Goal: Browse casually

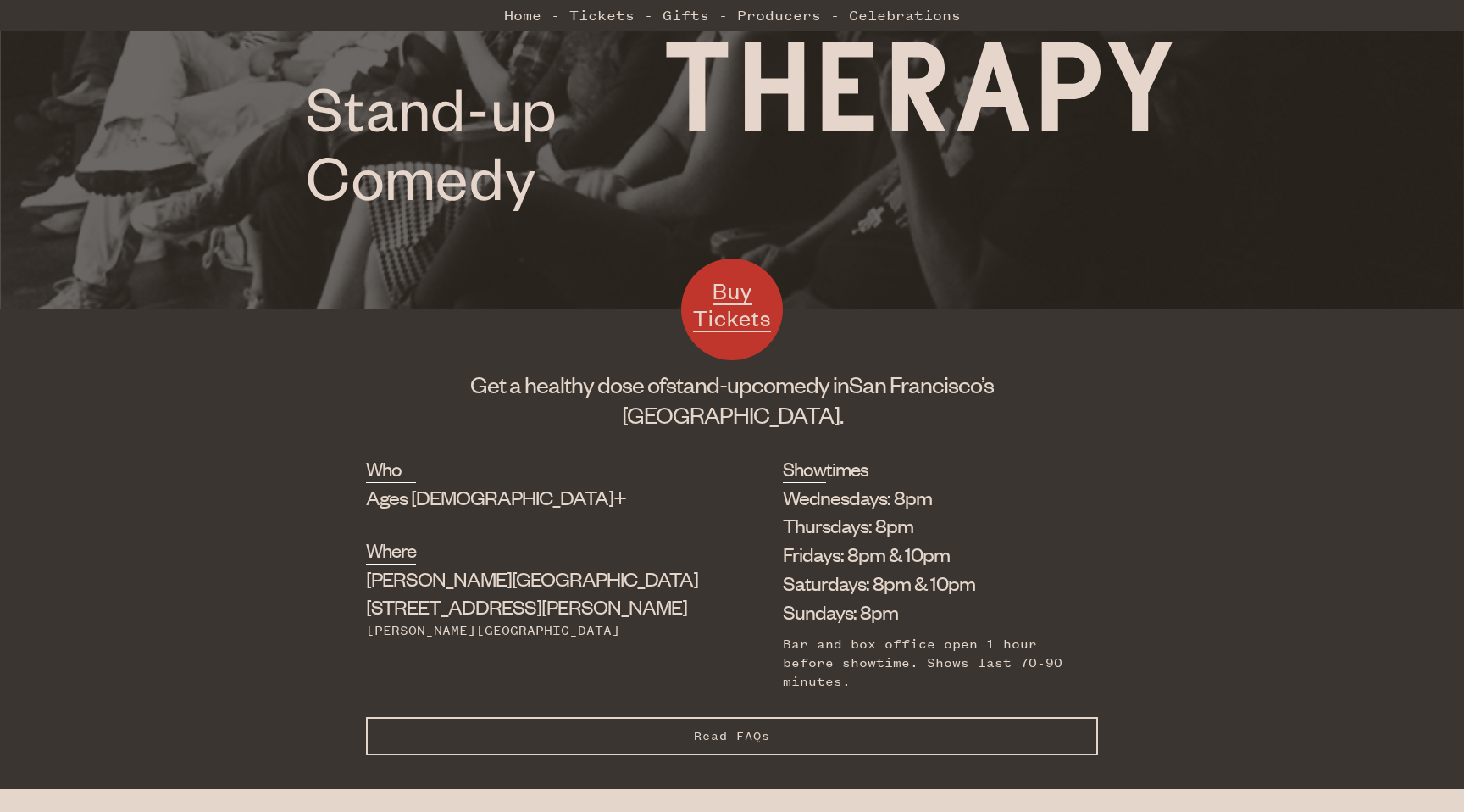
scroll to position [360, 0]
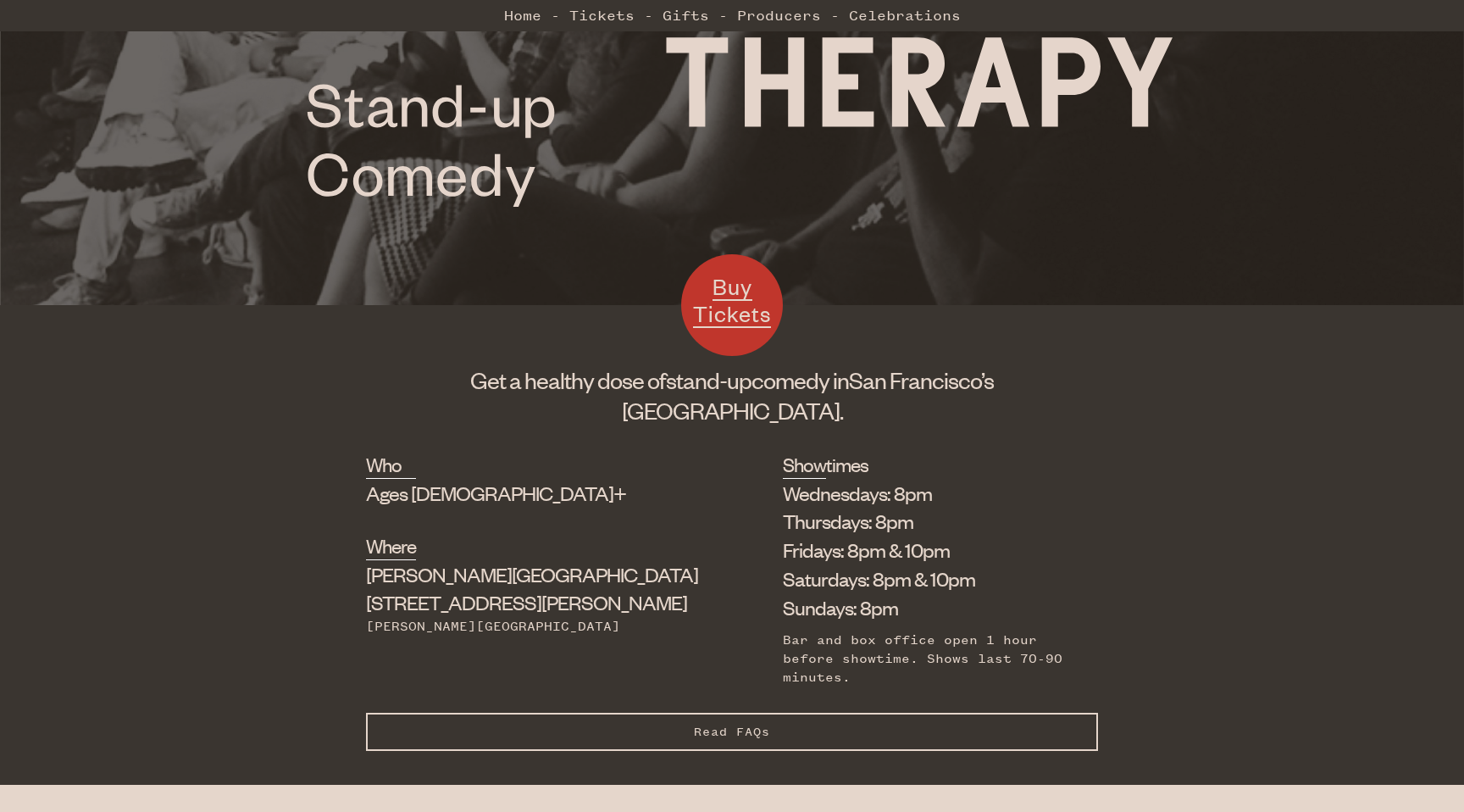
click at [705, 384] on h1 "Get a healthy dose of stand-up comedy in [GEOGRAPHIC_DATA]’s [GEOGRAPHIC_DATA]." at bounding box center [732, 395] width 732 height 61
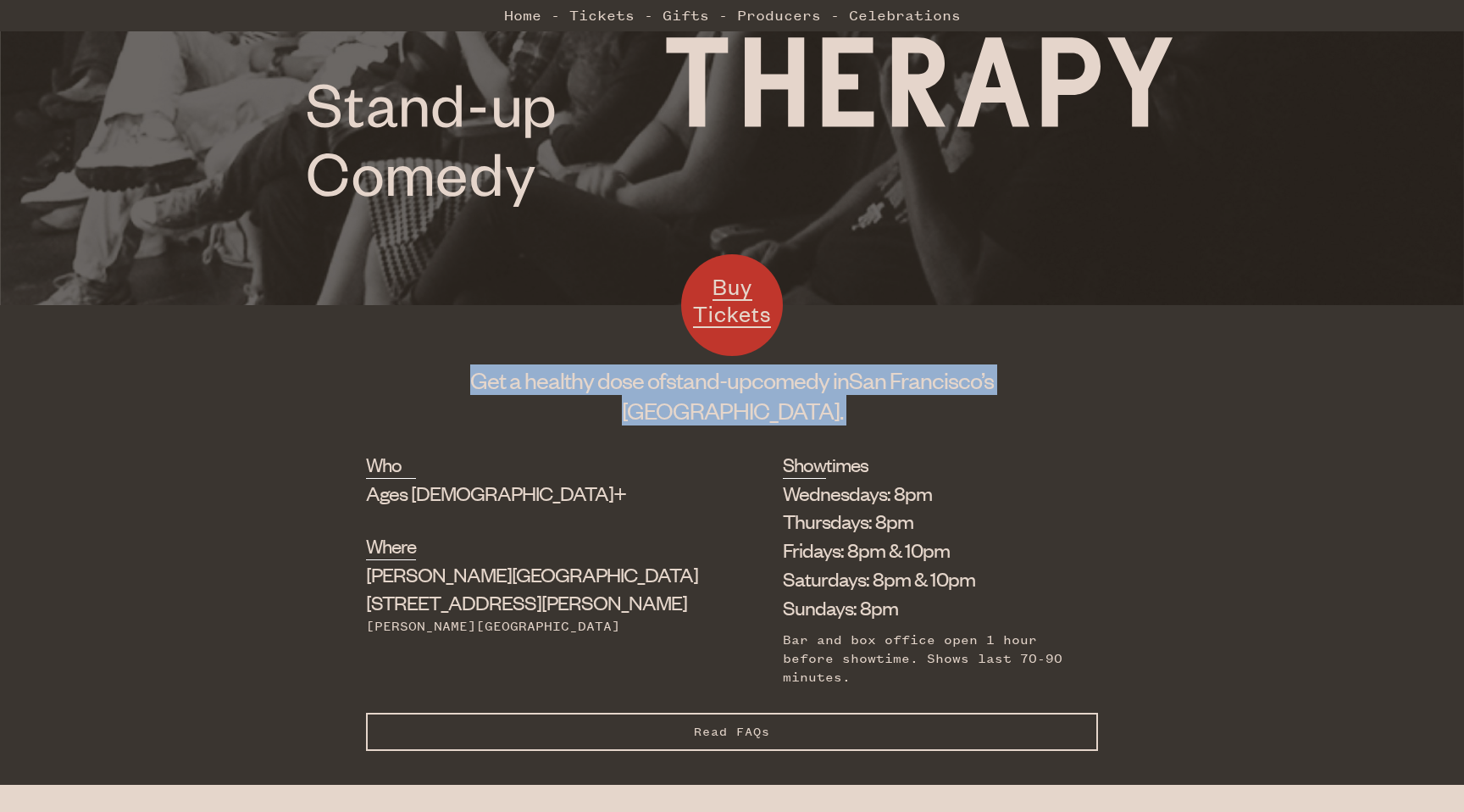
click at [705, 384] on h1 "Get a healthy dose of stand-up comedy in [GEOGRAPHIC_DATA]’s [GEOGRAPHIC_DATA]." at bounding box center [732, 395] width 732 height 61
click at [849, 382] on span "San Francisco’s" at bounding box center [921, 380] width 145 height 29
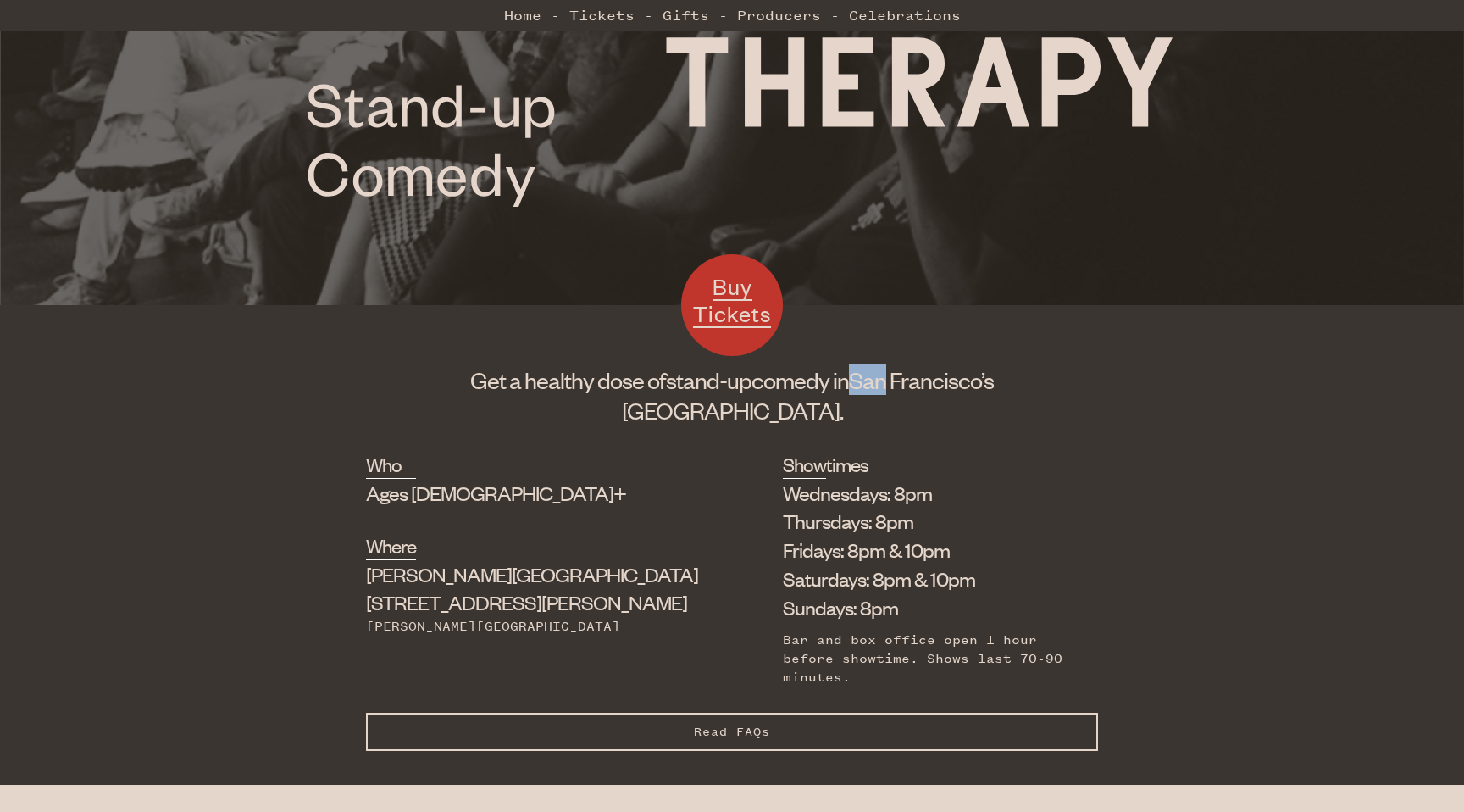
click at [849, 382] on span "San Francisco’s" at bounding box center [921, 380] width 145 height 29
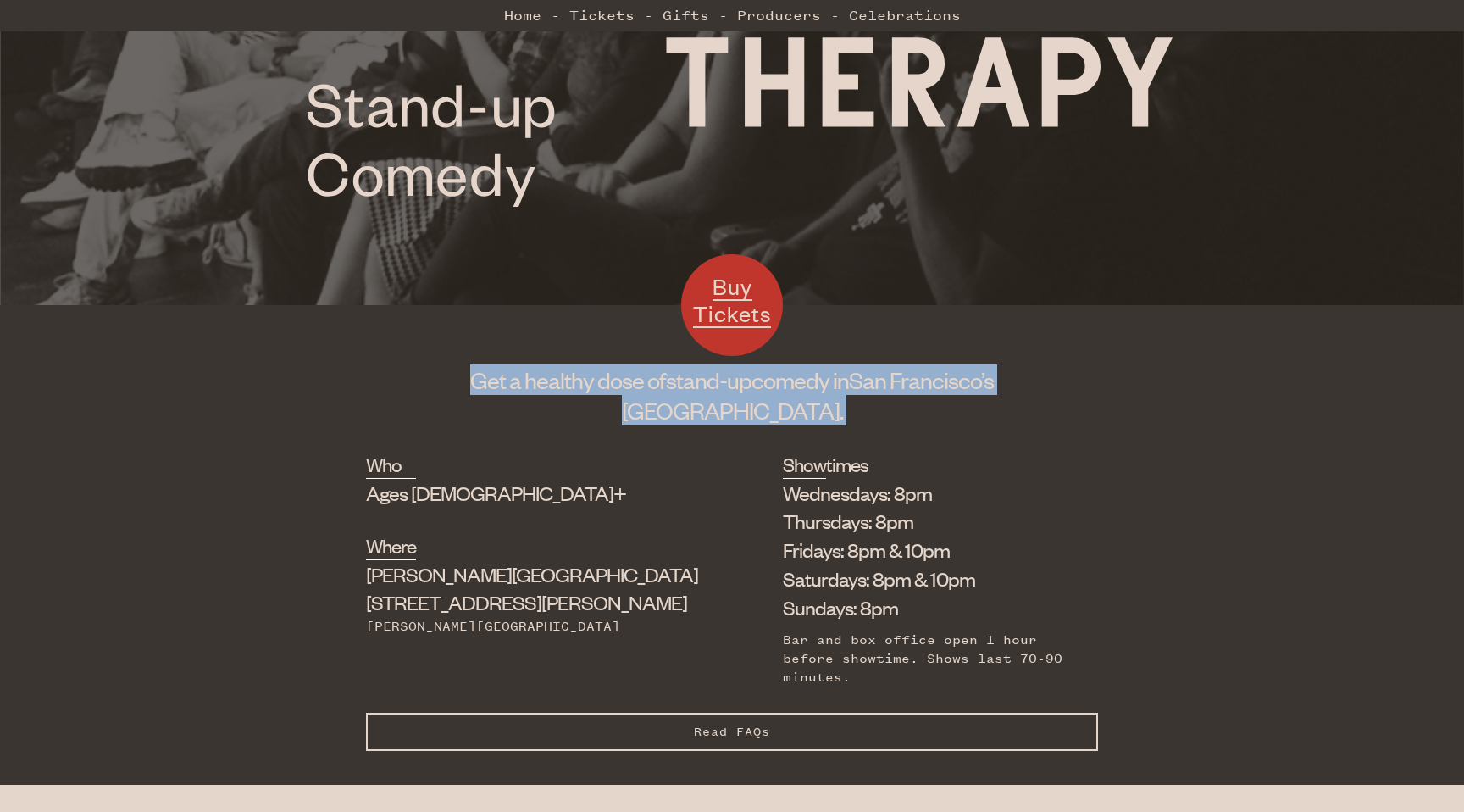
click at [849, 382] on span "San Francisco’s" at bounding box center [921, 380] width 145 height 29
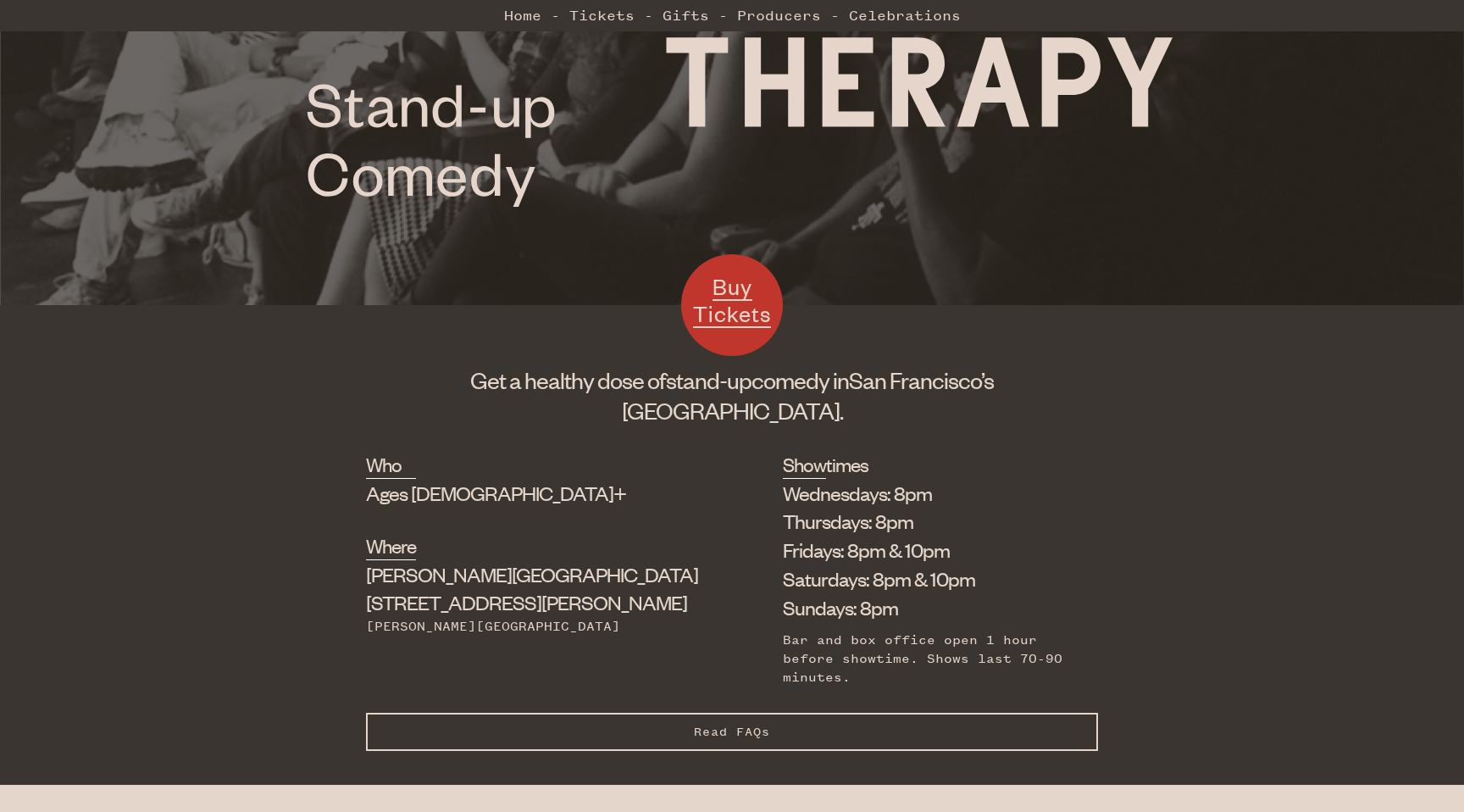
click at [783, 630] on div "Bar and box office open 1 hour before showtime. Shows last 70-90 minutes." at bounding box center [928, 658] width 290 height 57
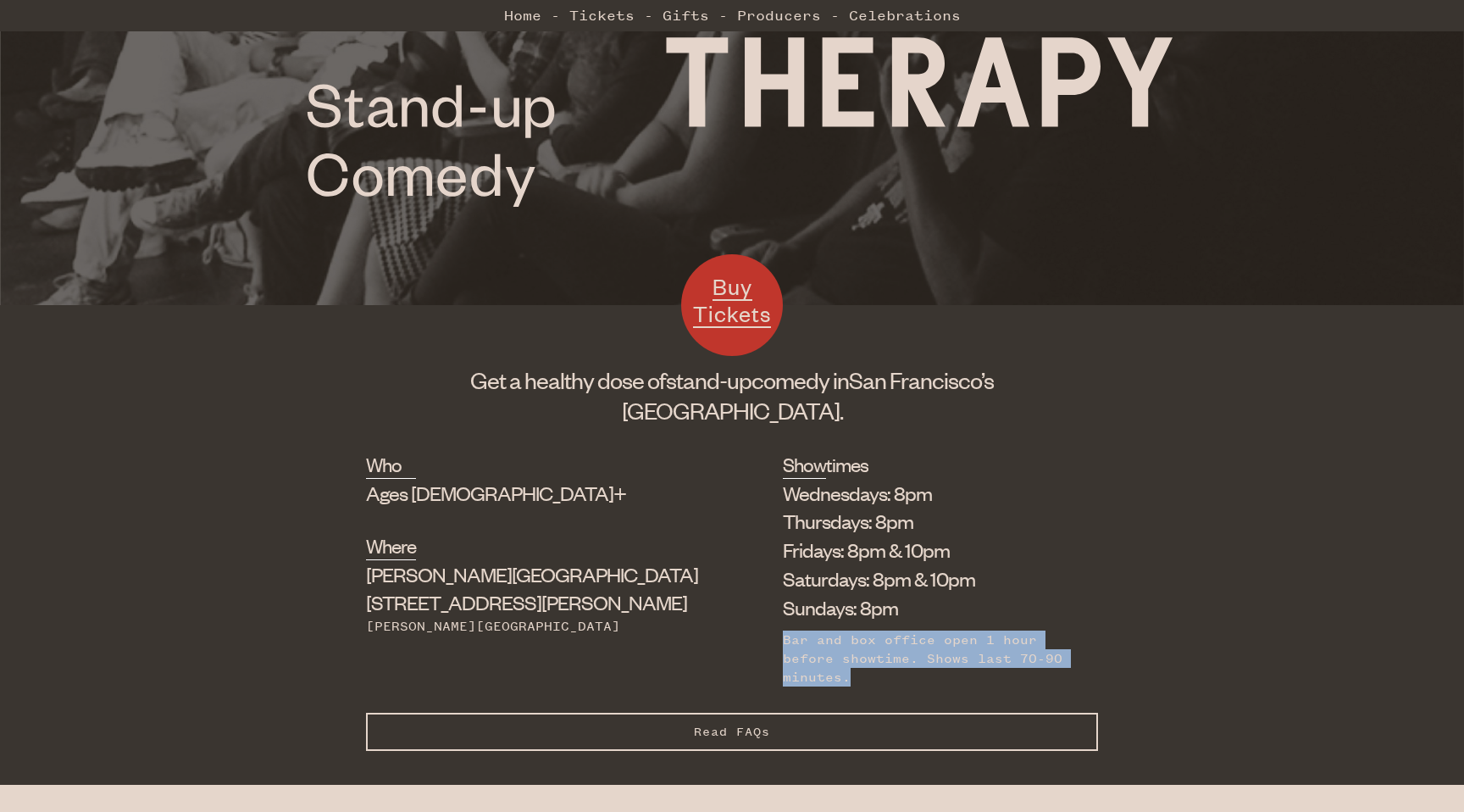
click at [783, 630] on div "Bar and box office open 1 hour before showtime. Shows last 70-90 minutes." at bounding box center [928, 658] width 290 height 57
click at [783, 632] on div "Bar and box office open 1 hour before showtime. Shows last 70-90 minutes." at bounding box center [928, 658] width 290 height 57
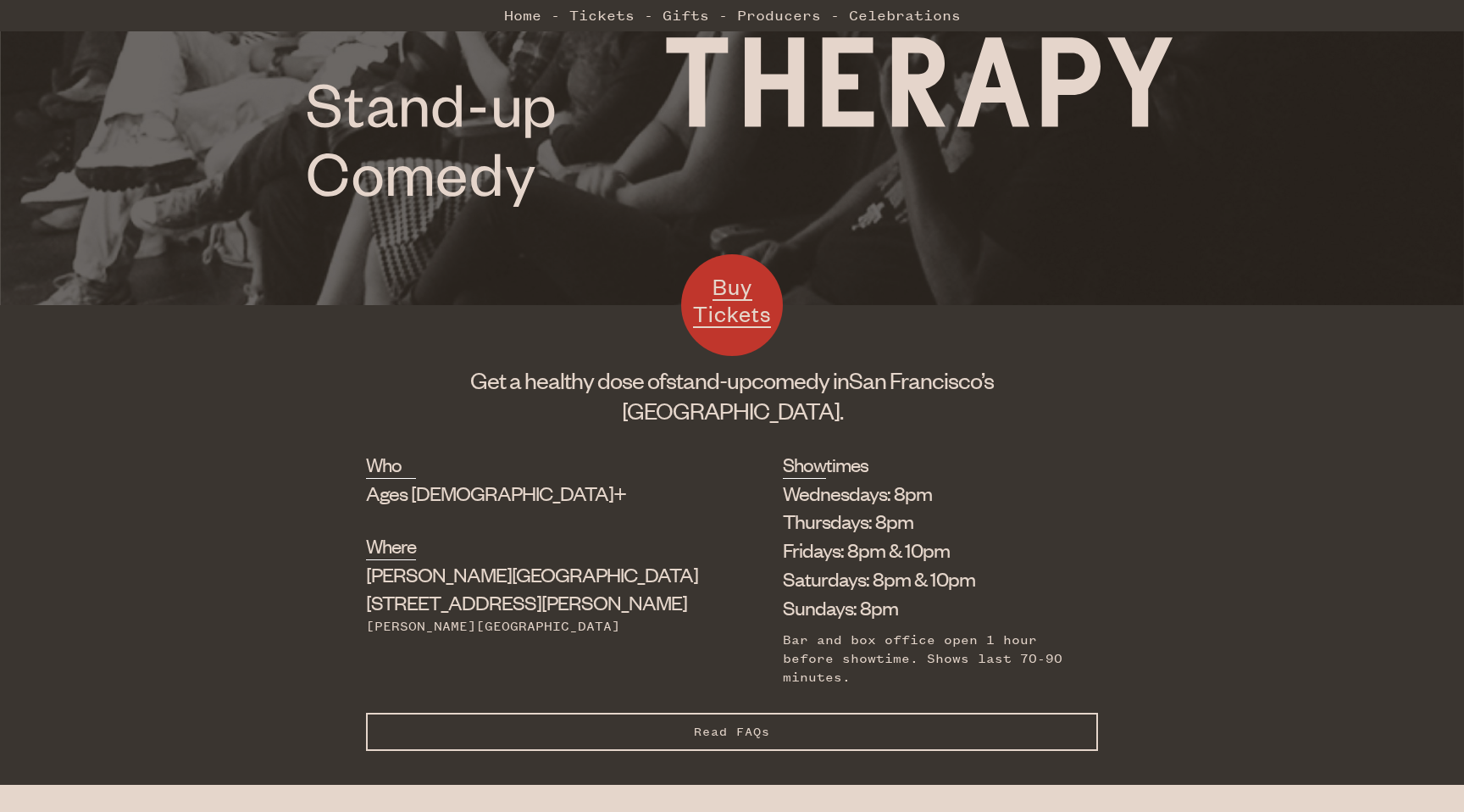
click at [783, 630] on div "Bar and box office open 1 hour before showtime. Shows last 70-90 minutes." at bounding box center [928, 658] width 290 height 57
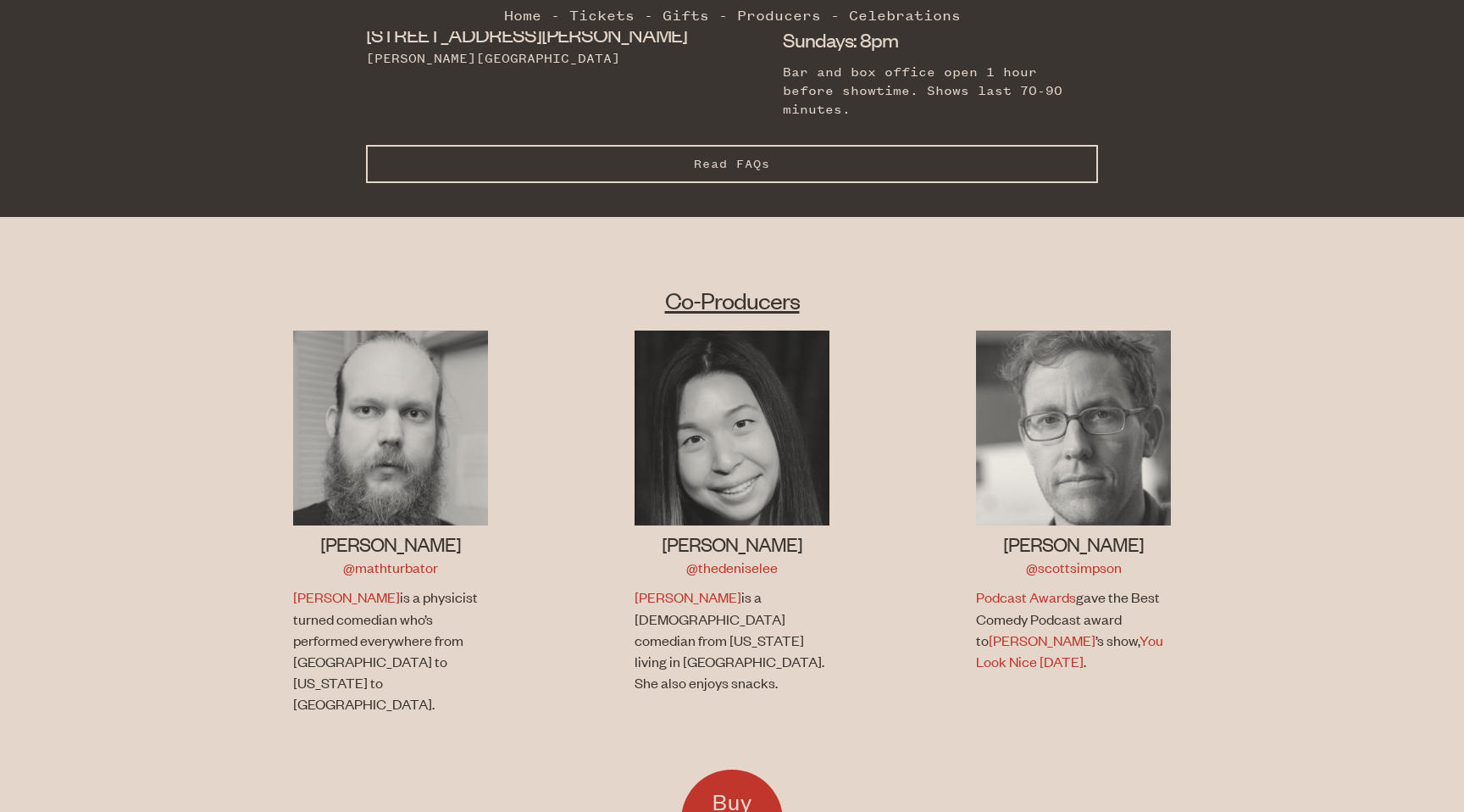
scroll to position [980, 0]
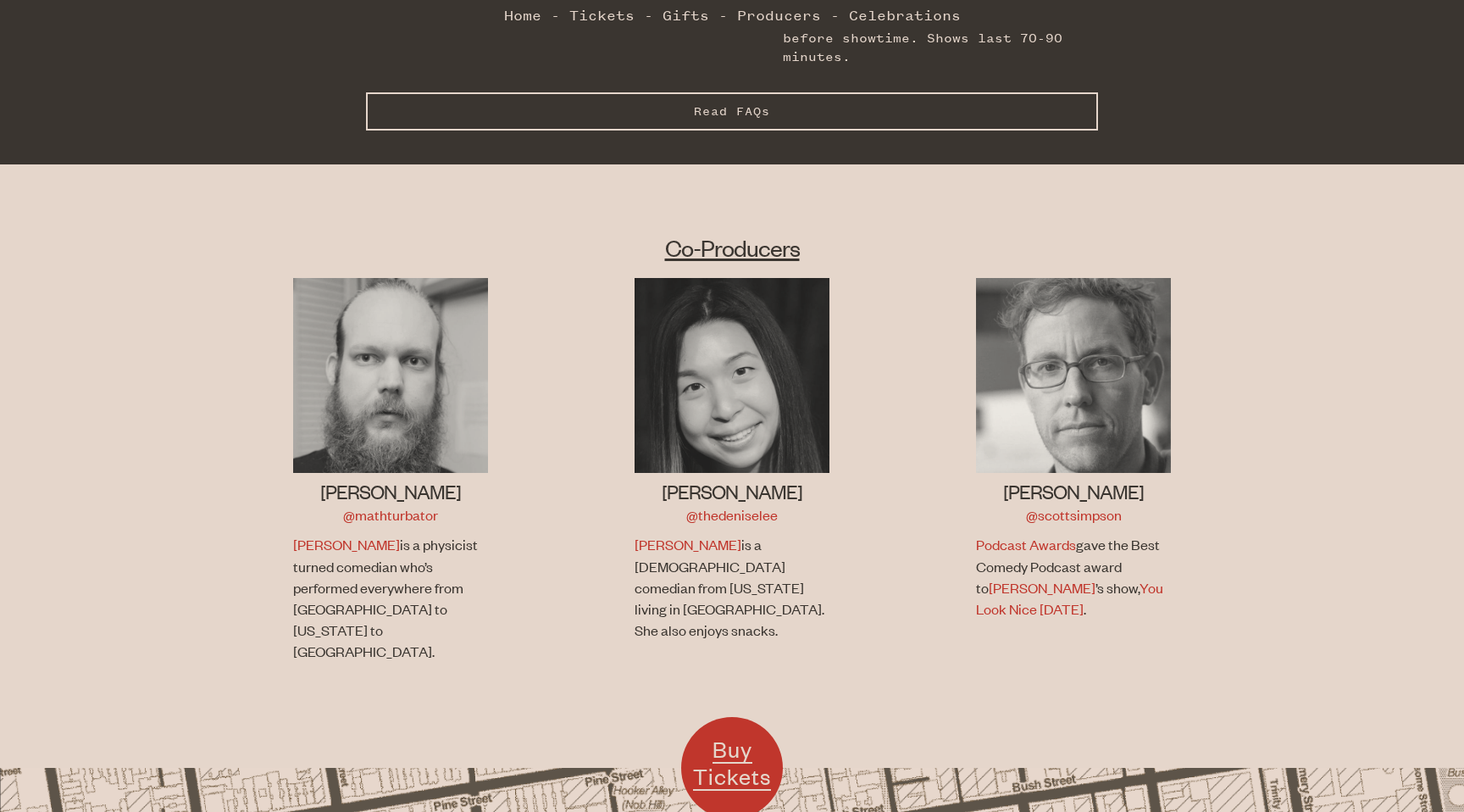
click at [331, 534] on p "[PERSON_NAME] is a physicist turned comedian who’s performed everywhere from [G…" at bounding box center [389, 598] width 191 height 128
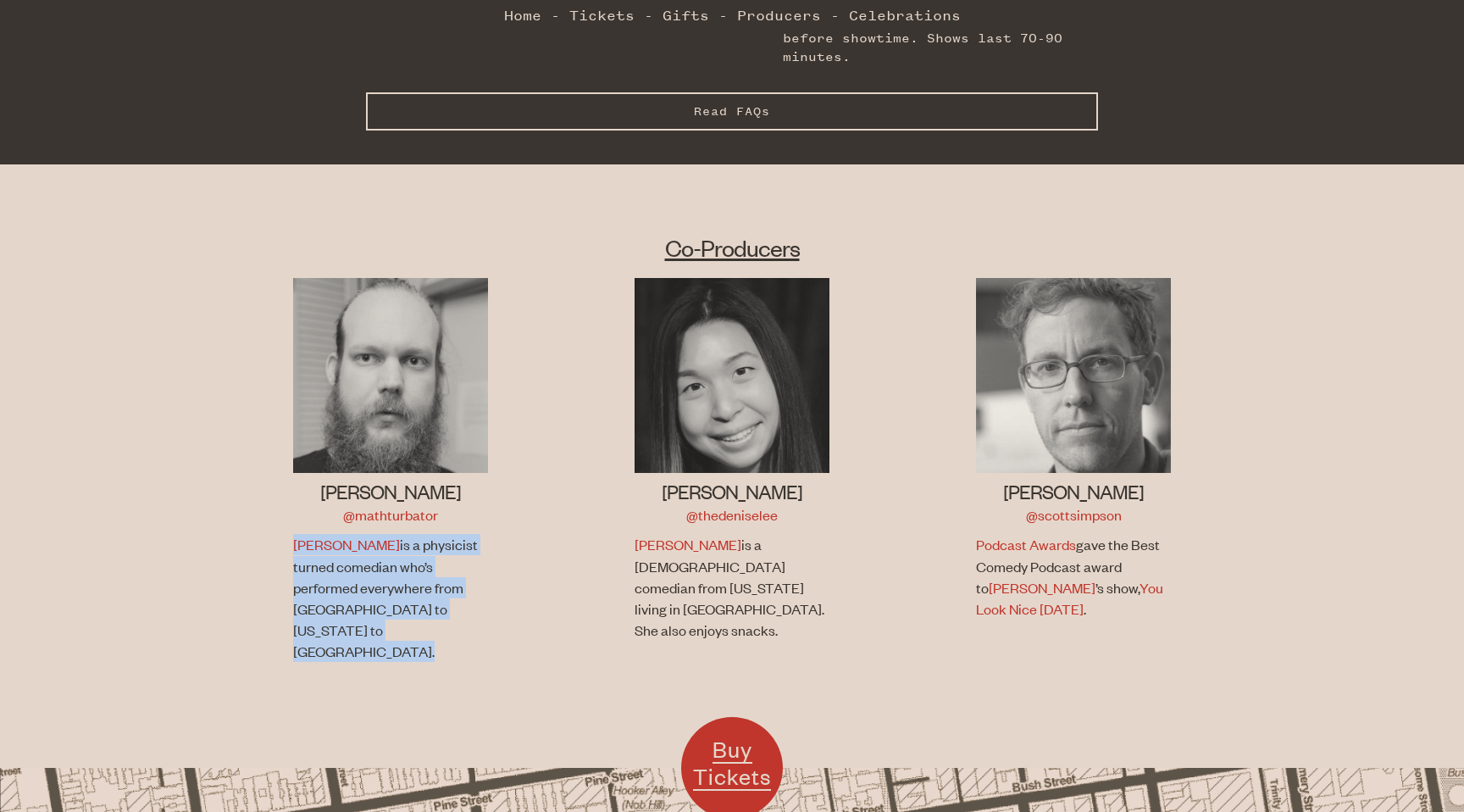
click at [331, 534] on p "[PERSON_NAME] is a physicist turned comedian who’s performed everywhere from [G…" at bounding box center [389, 598] width 191 height 128
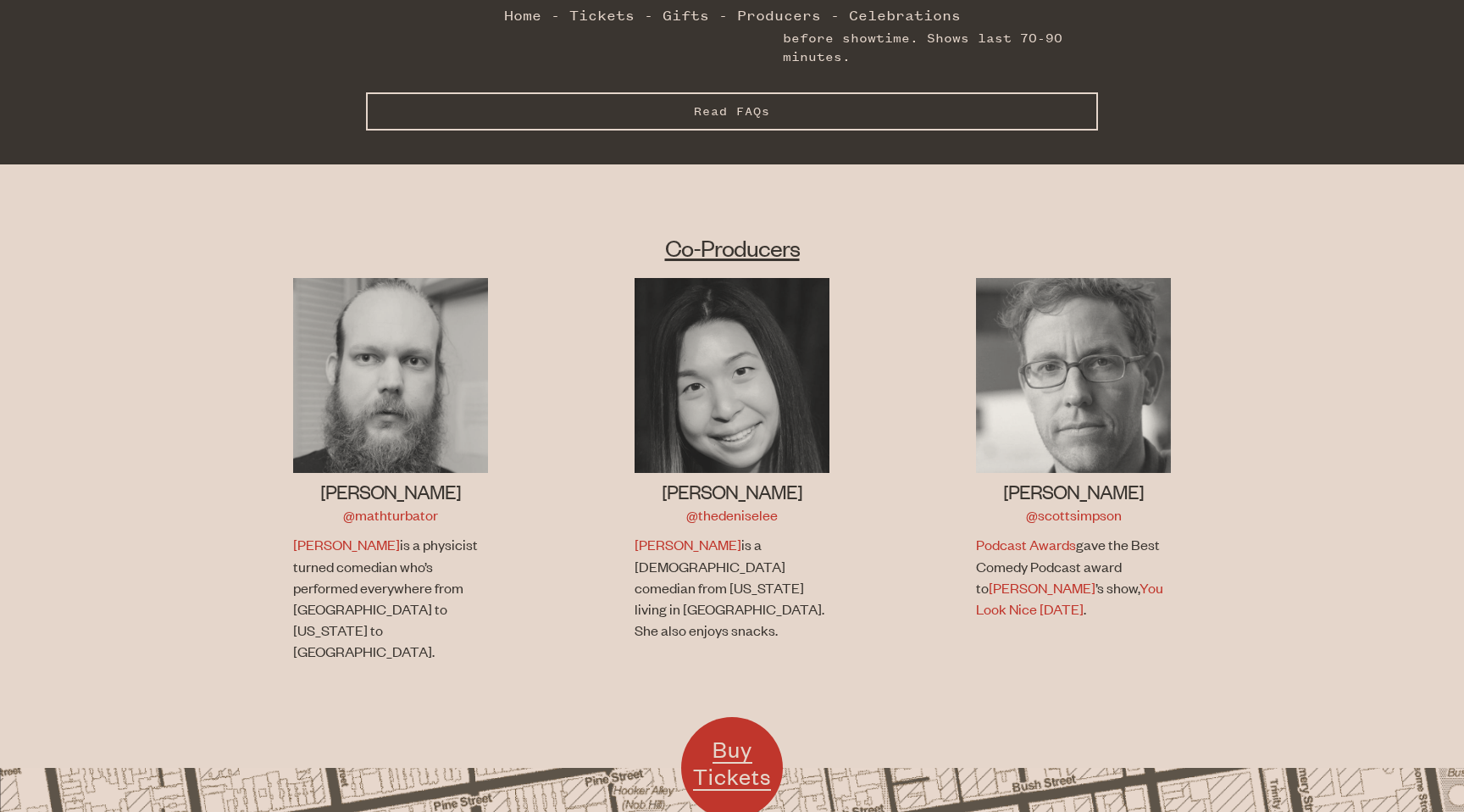
click at [385, 534] on p "[PERSON_NAME] is a physicist turned comedian who’s performed everywhere from [G…" at bounding box center [389, 598] width 191 height 128
click at [770, 534] on p "[PERSON_NAME] is a [DEMOGRAPHIC_DATA] comedian from [US_STATE] living in [GEOGR…" at bounding box center [730, 587] width 191 height 107
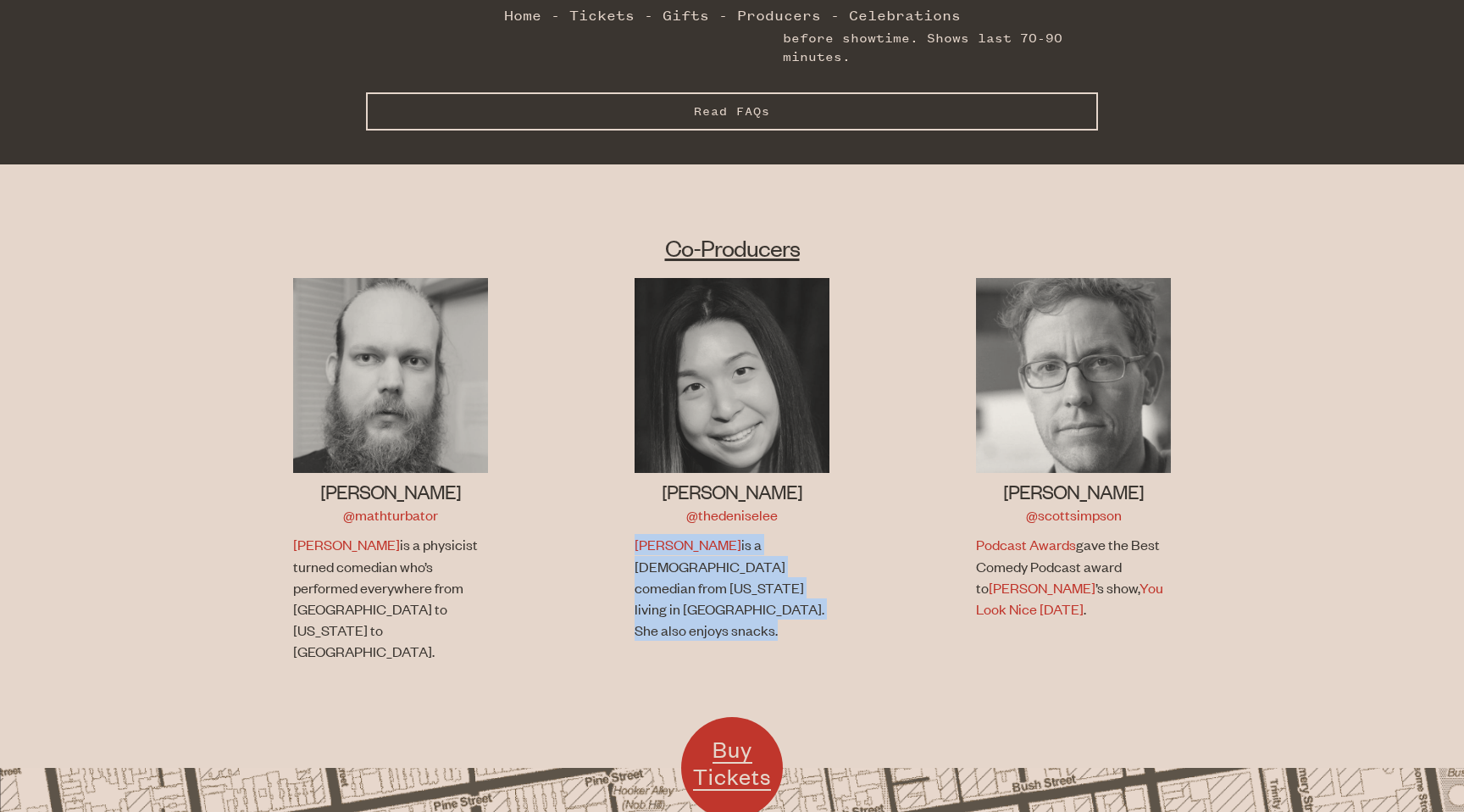
click at [770, 534] on p "[PERSON_NAME] is a [DEMOGRAPHIC_DATA] comedian from [US_STATE] living in [GEOGR…" at bounding box center [730, 587] width 191 height 107
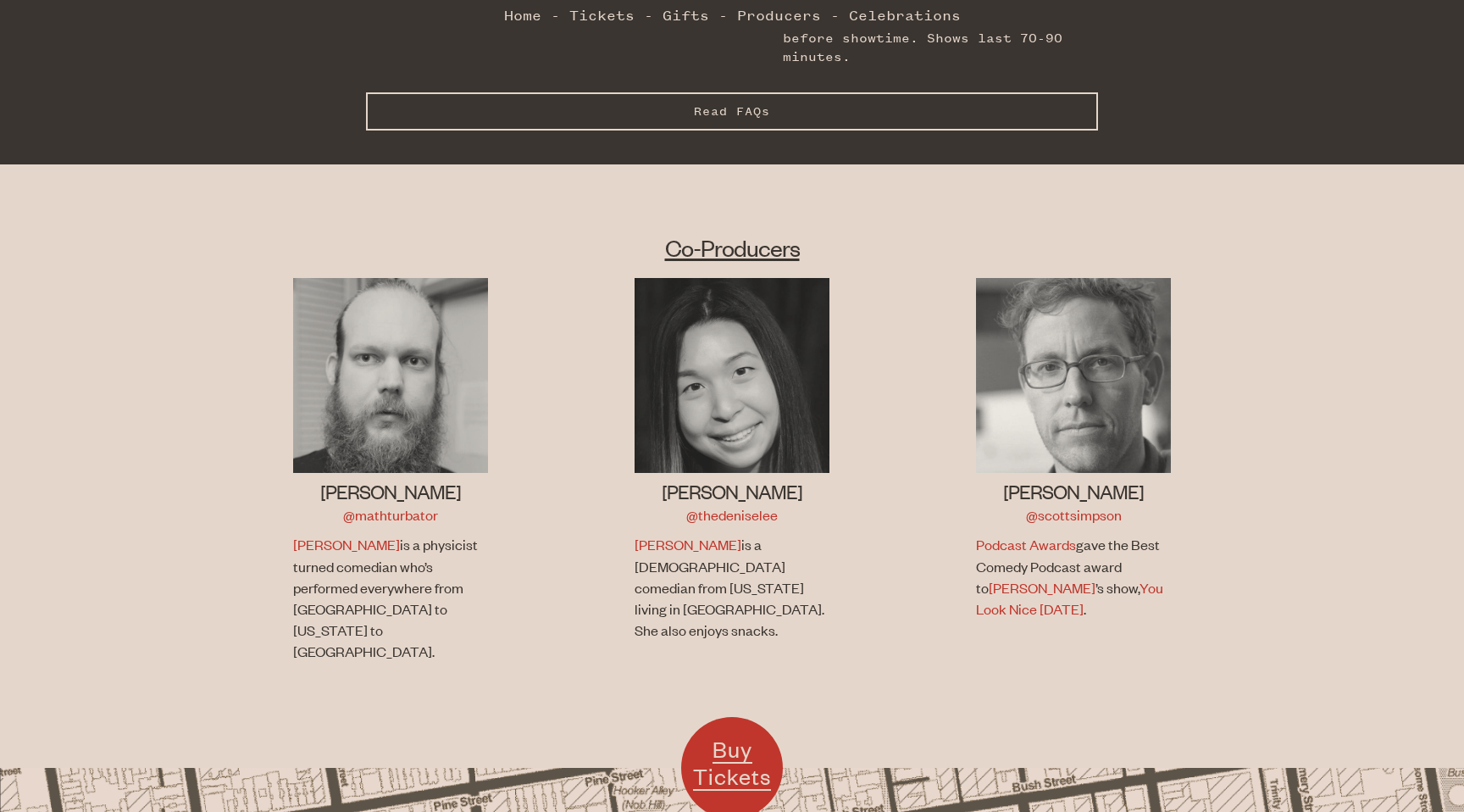
click at [755, 538] on p "[PERSON_NAME] is a [DEMOGRAPHIC_DATA] comedian from [US_STATE] living in [GEOGR…" at bounding box center [730, 587] width 191 height 107
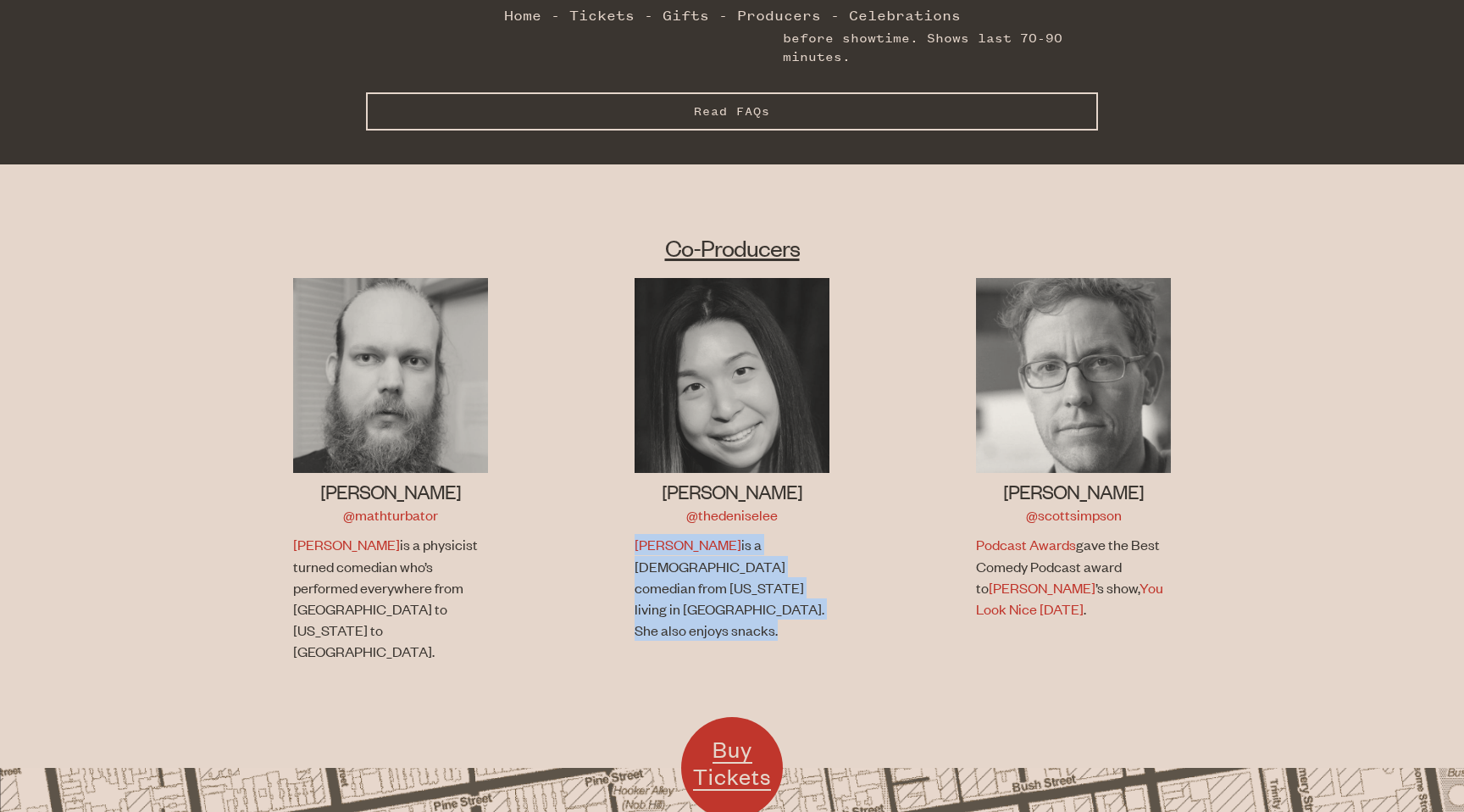
click at [755, 538] on p "[PERSON_NAME] is a [DEMOGRAPHIC_DATA] comedian from [US_STATE] living in [GEOGR…" at bounding box center [730, 587] width 191 height 107
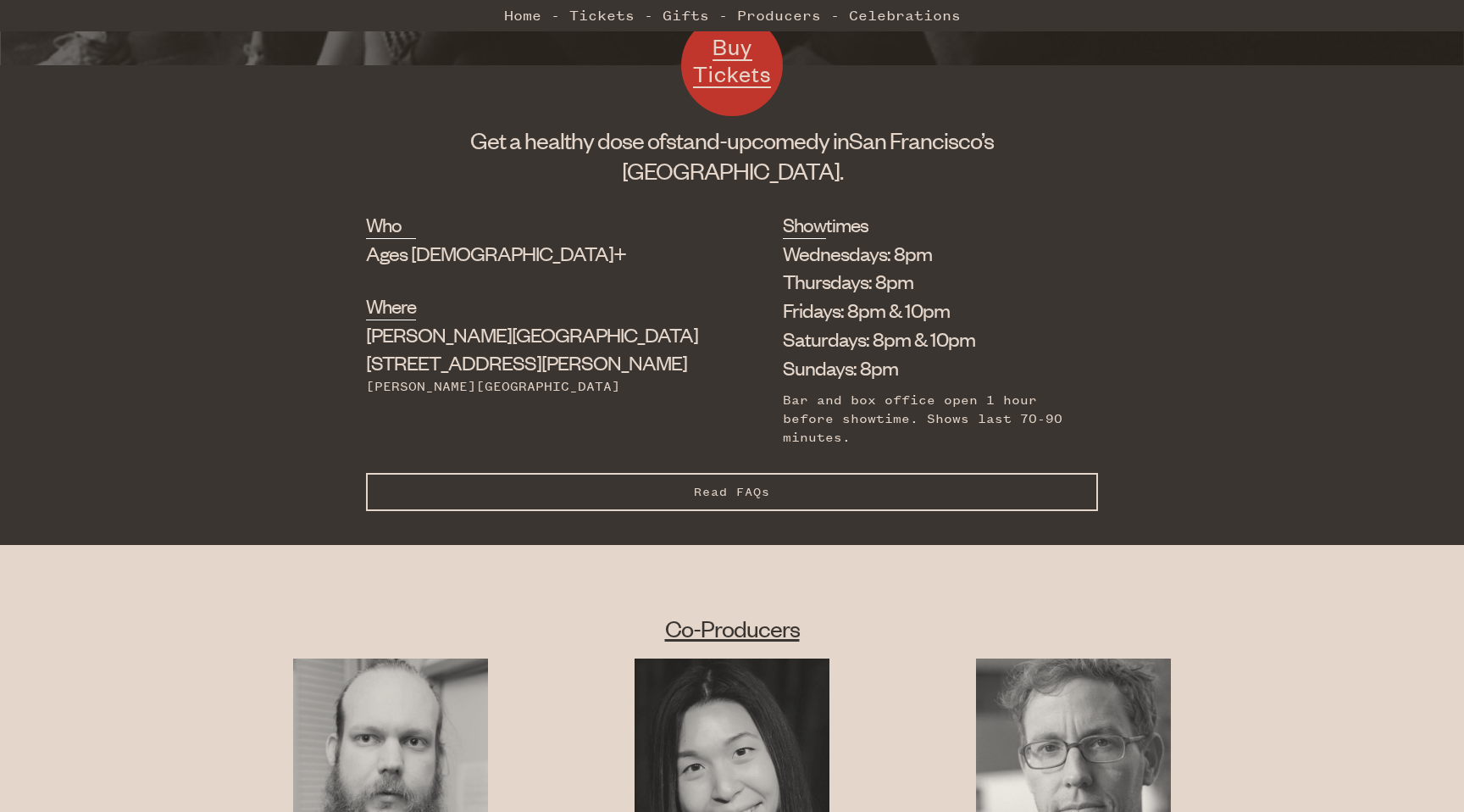
scroll to position [499, 0]
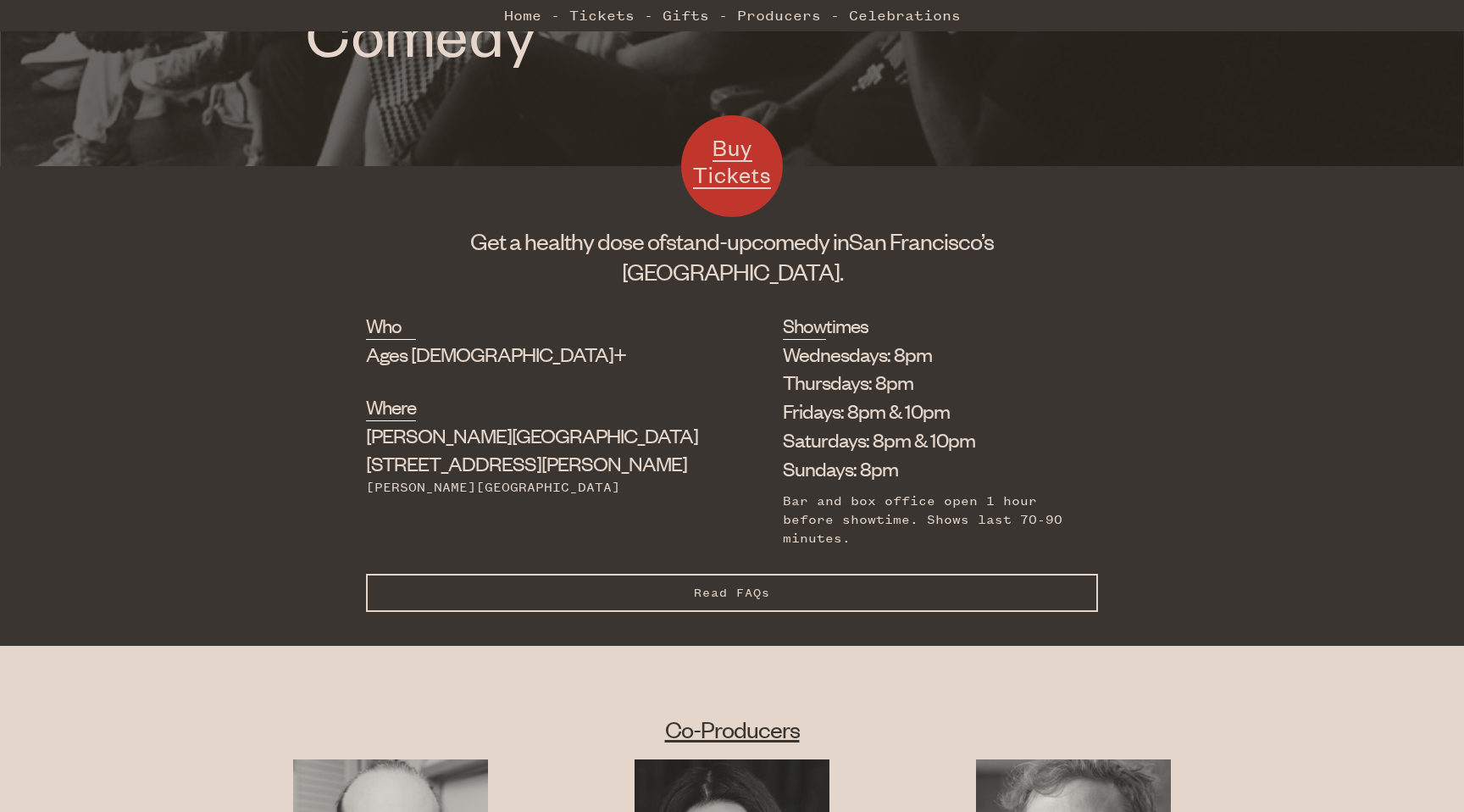
click at [755, 585] on span "Read FAQs" at bounding box center [732, 592] width 77 height 14
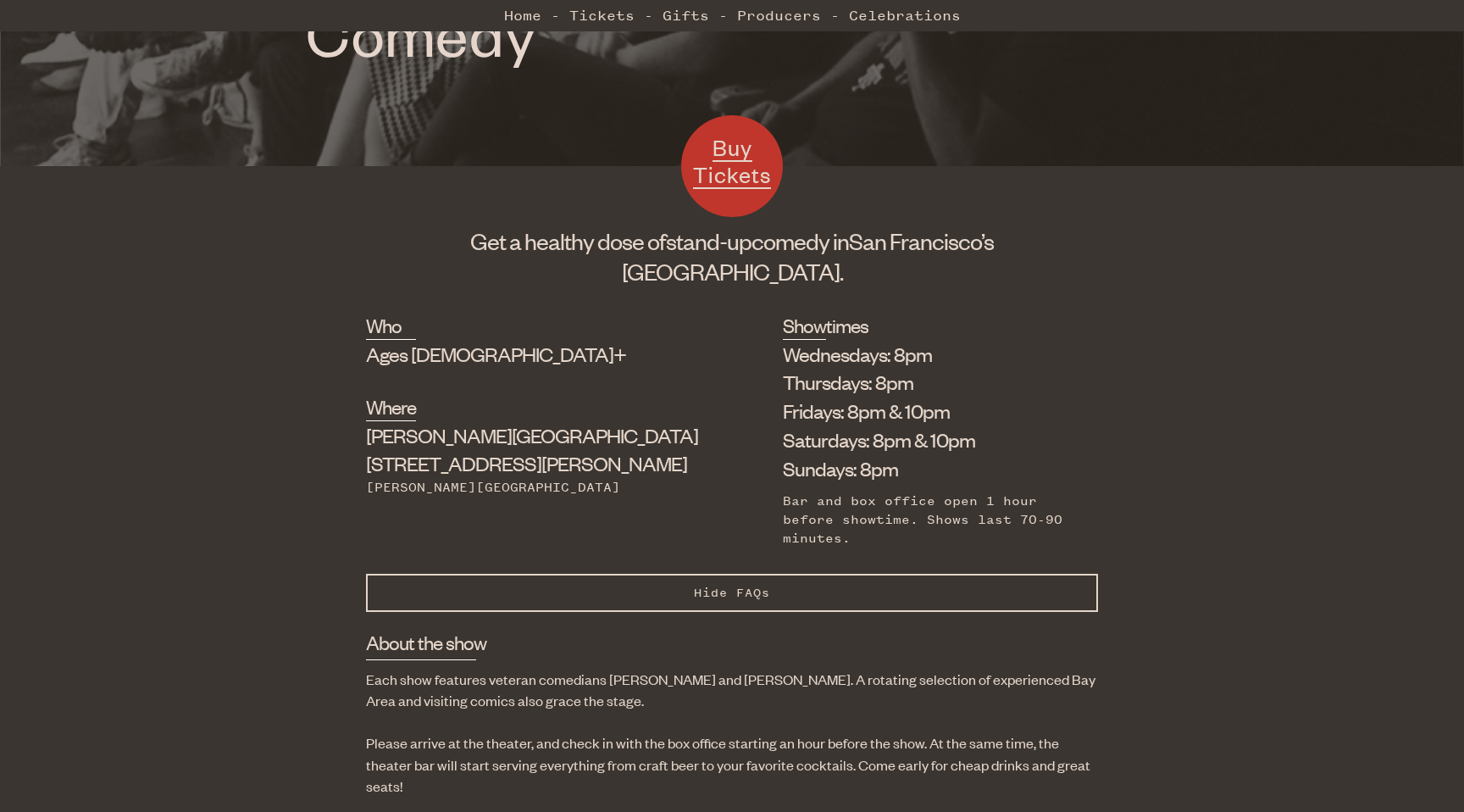
click at [429, 669] on p "Each show features veteran comedians [PERSON_NAME] and [PERSON_NAME]. A rotatin…" at bounding box center [732, 690] width 732 height 42
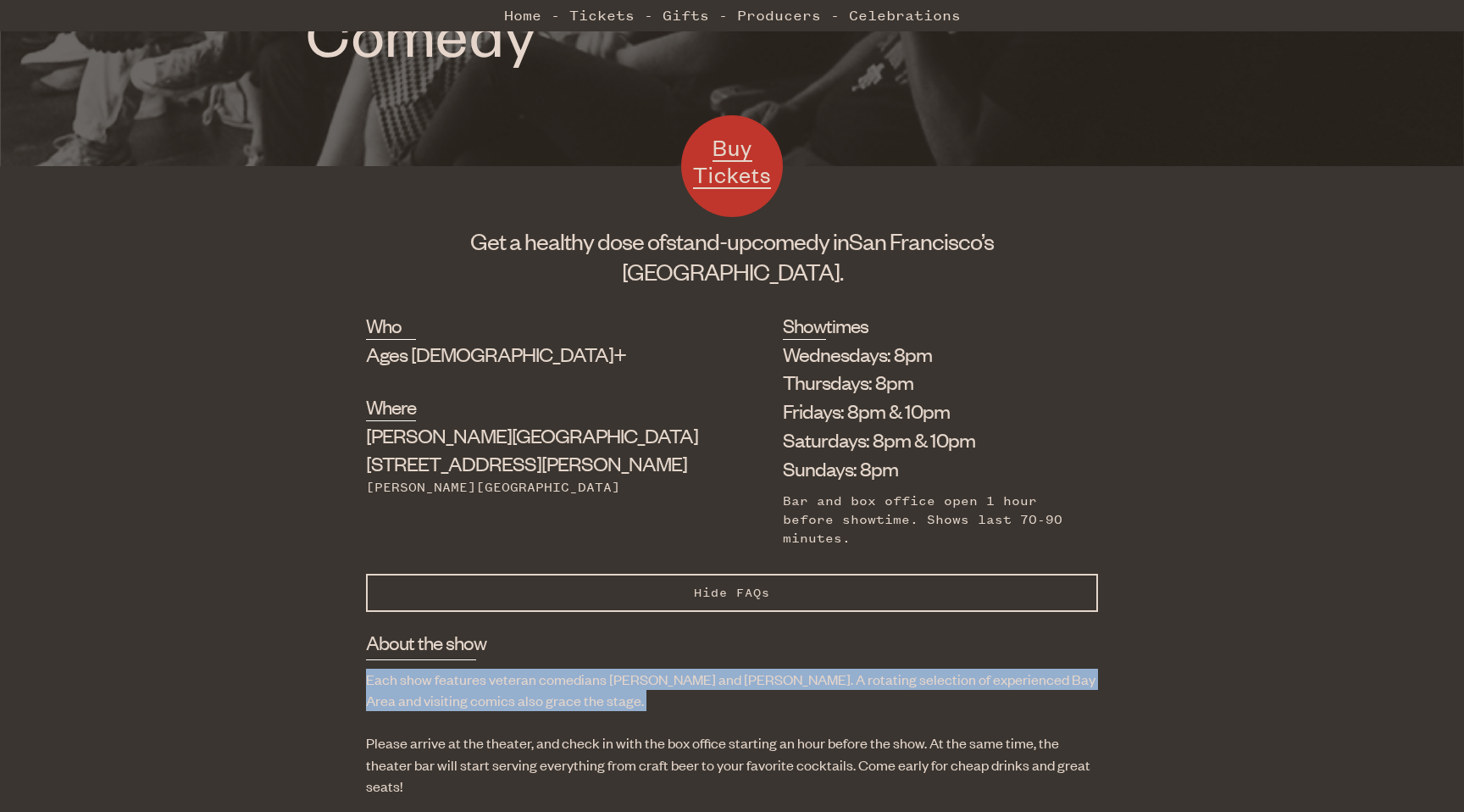
click at [429, 669] on p "Each show features veteran comedians [PERSON_NAME] and [PERSON_NAME]. A rotatin…" at bounding box center [732, 690] width 732 height 42
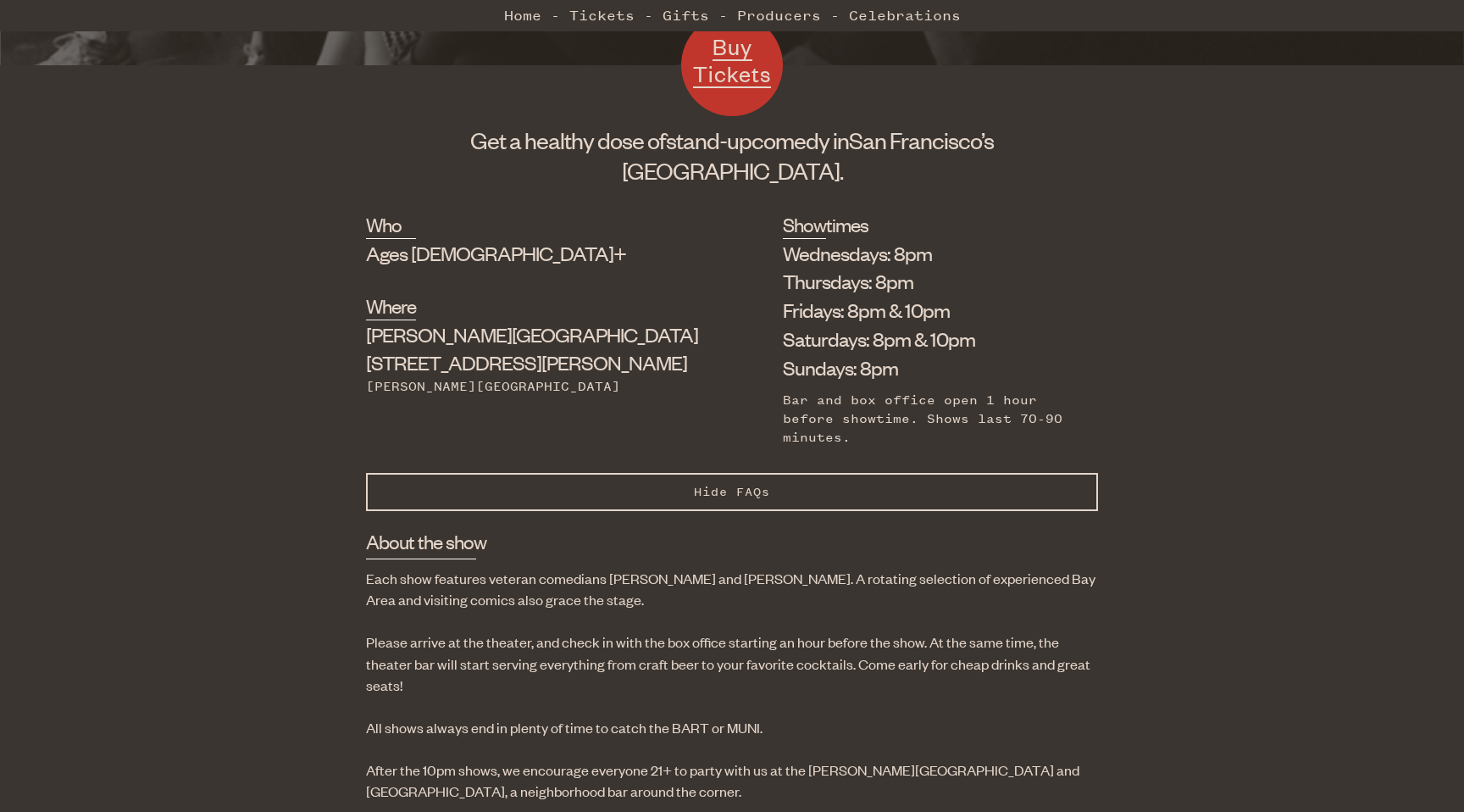
scroll to position [618, 0]
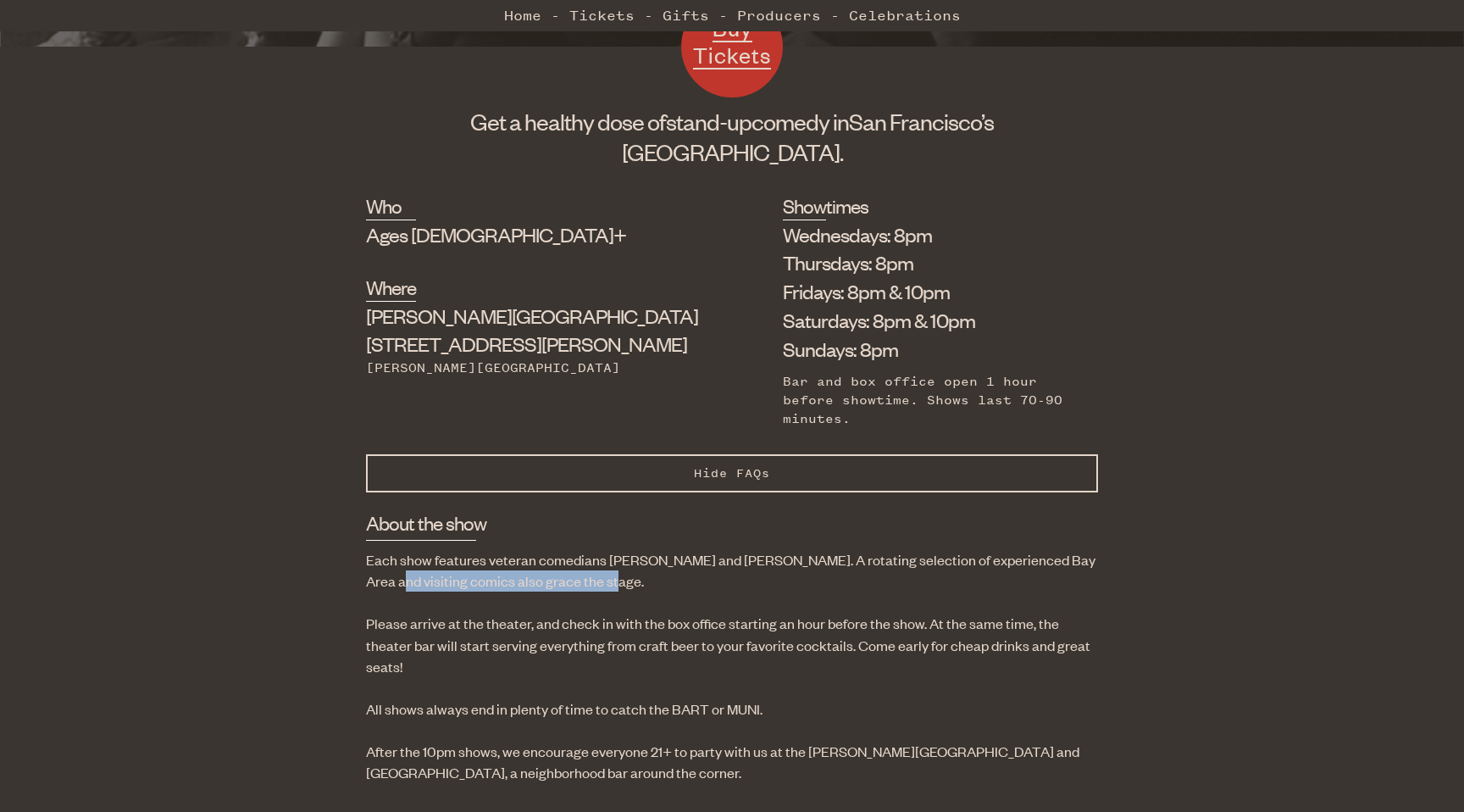
drag, startPoint x: 596, startPoint y: 532, endPoint x: 370, endPoint y: 520, distance: 226.3
click at [370, 549] on p "Each show features veteran comedians [PERSON_NAME] and [PERSON_NAME]. A rotatin…" at bounding box center [732, 570] width 732 height 42
click at [456, 612] on p "Please arrive at the theater, and check in with the box office starting an hour…" at bounding box center [732, 645] width 732 height 65
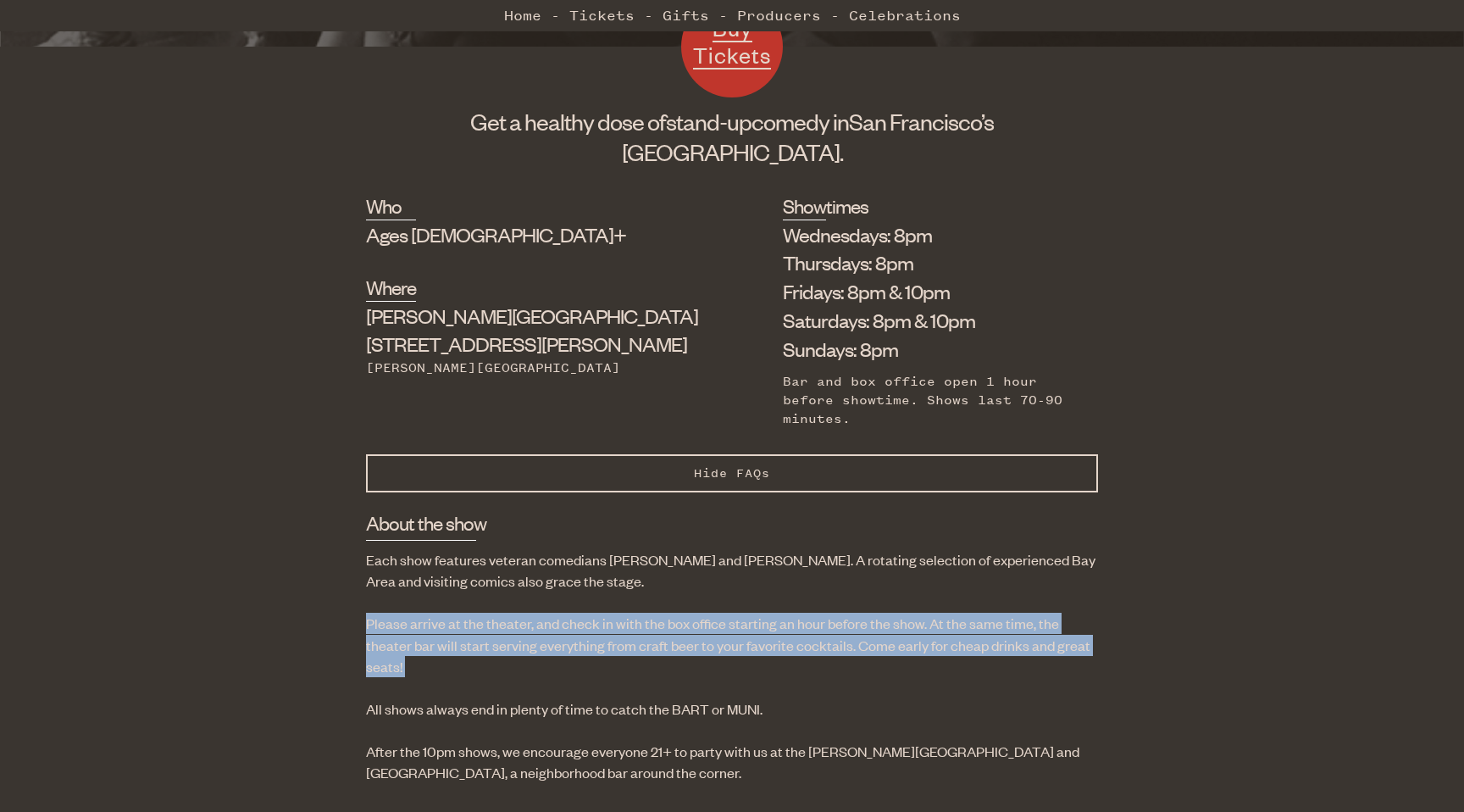
click at [456, 612] on p "Please arrive at the theater, and check in with the box office starting an hour…" at bounding box center [732, 645] width 732 height 65
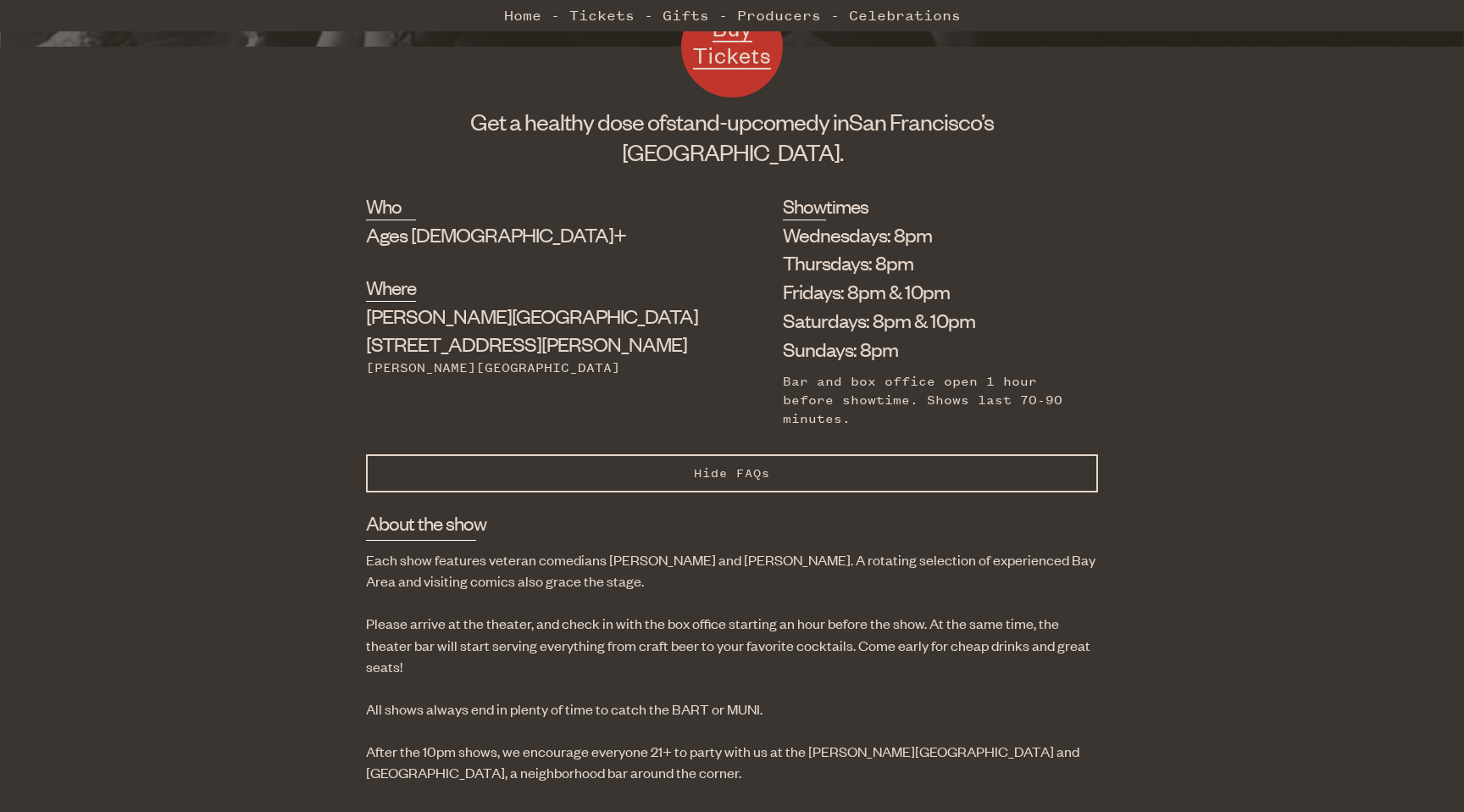
click at [632, 612] on p "Please arrive at the theater, and check in with the box office starting an hour…" at bounding box center [732, 645] width 732 height 65
click at [448, 698] on p "All shows always end in plenty of time to catch the BART or MUNI." at bounding box center [732, 708] width 732 height 22
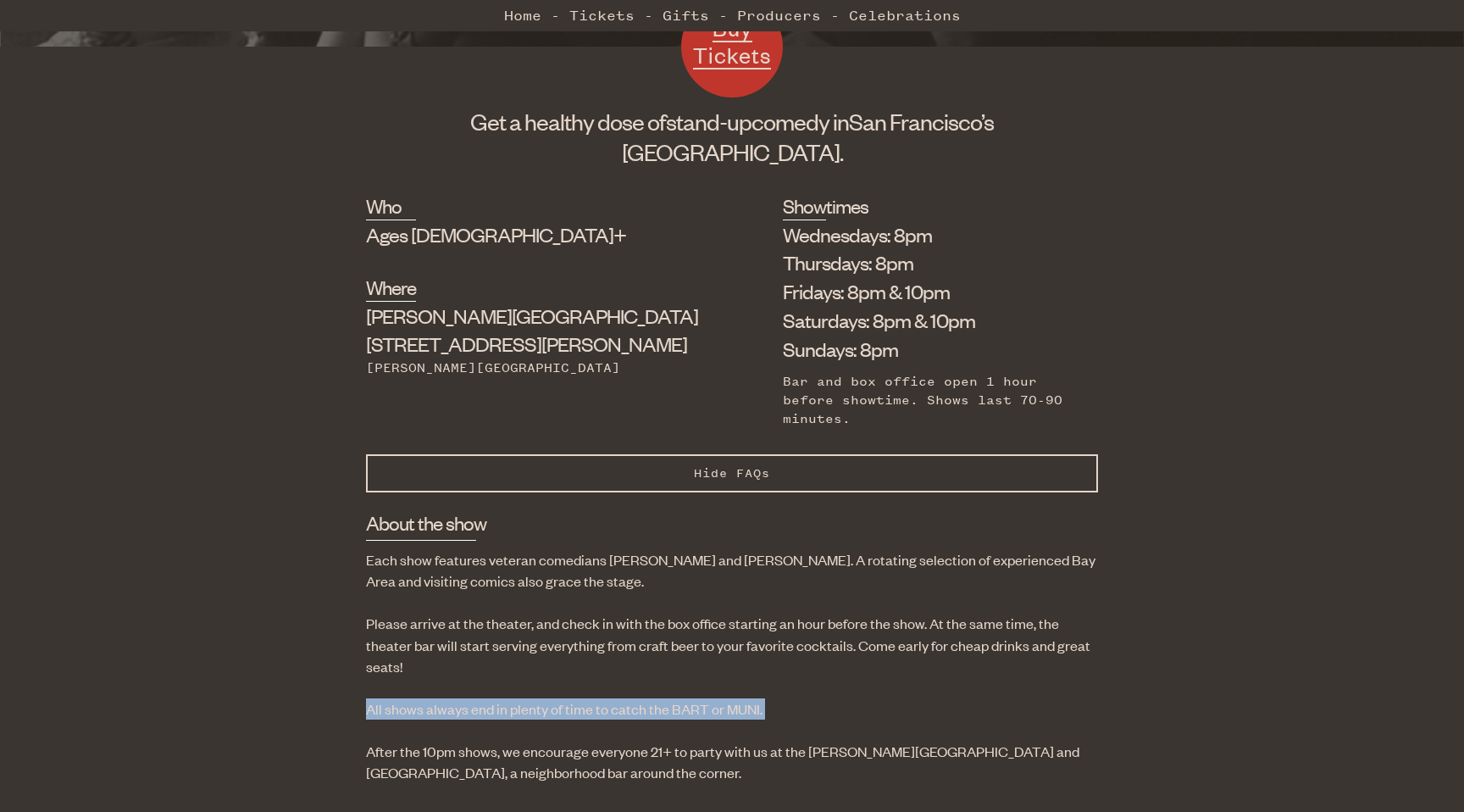
click at [448, 698] on p "All shows always end in plenty of time to catch the BART or MUNI." at bounding box center [732, 708] width 732 height 22
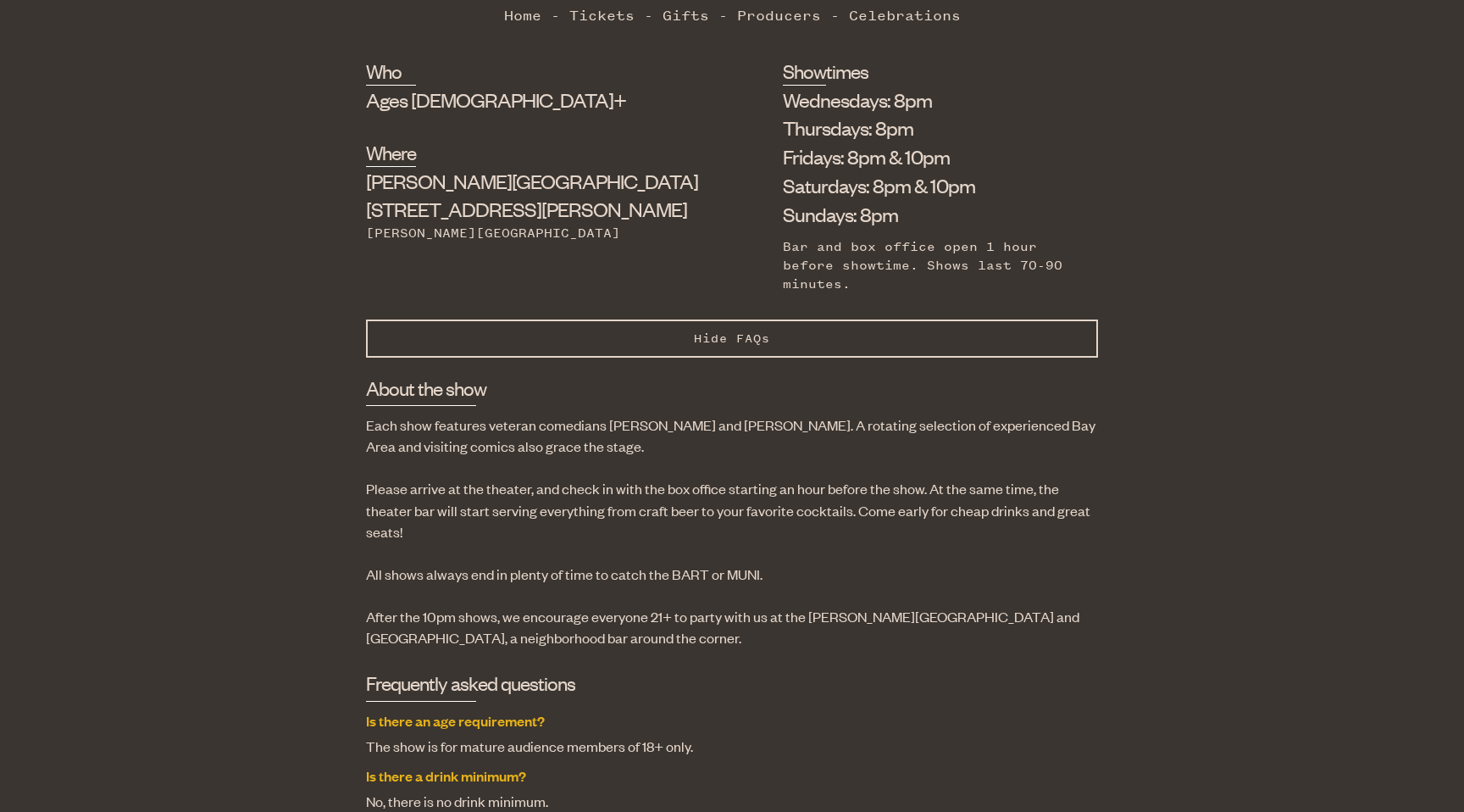
scroll to position [761, 0]
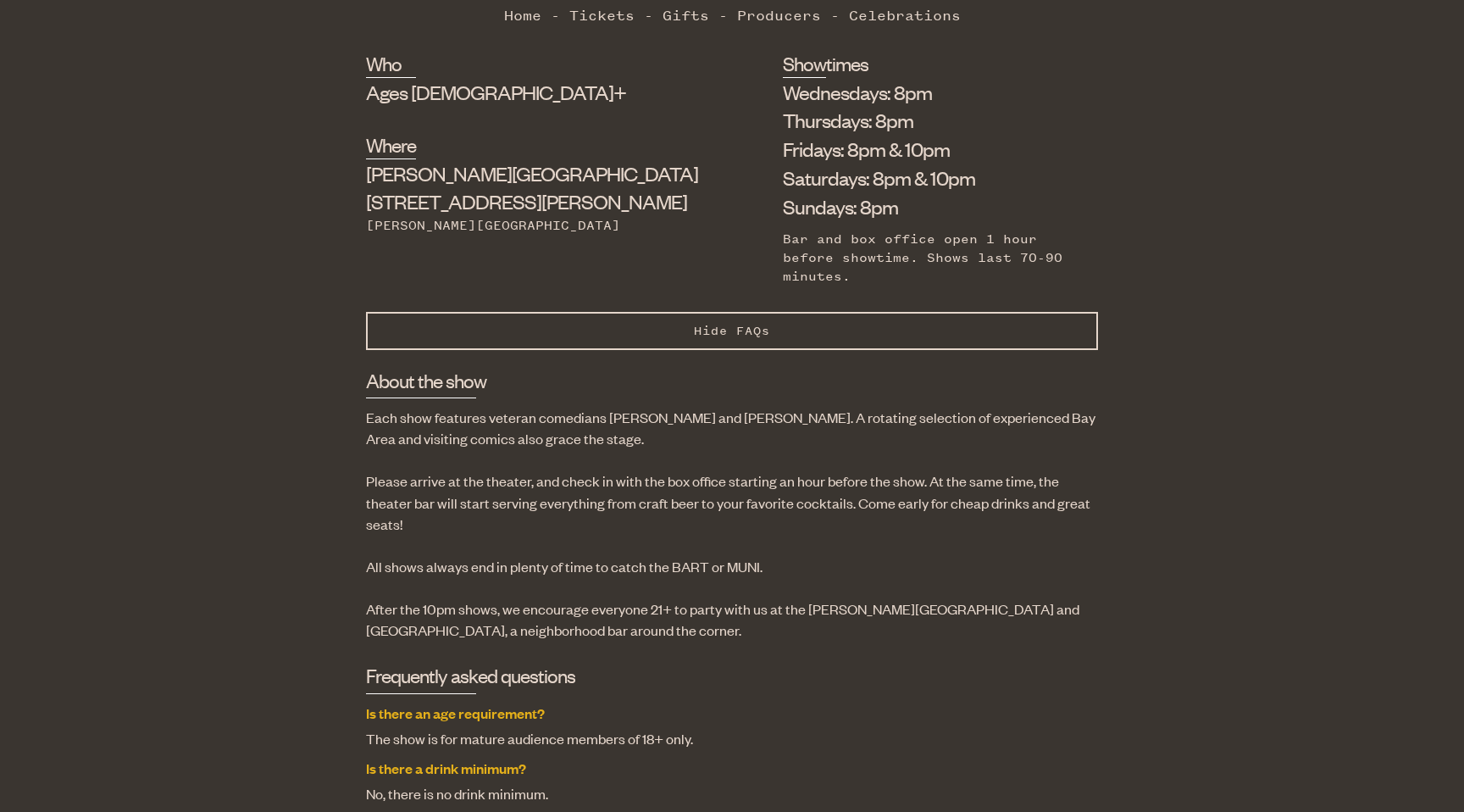
click at [385, 598] on p "After the 10pm shows, we encourage everyone 21+ to party with us at the [PERSON…" at bounding box center [732, 618] width 732 height 42
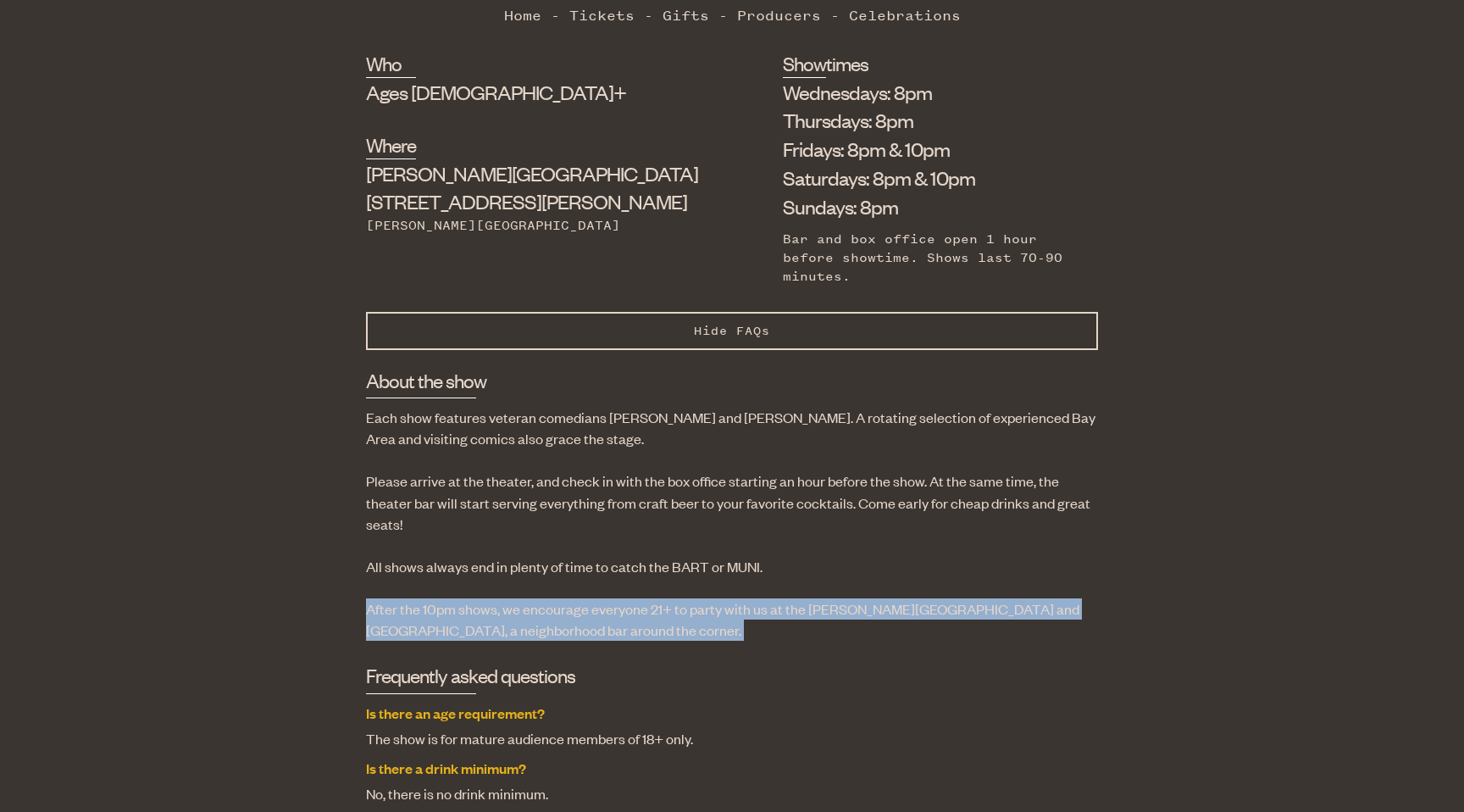
click at [385, 598] on p "After the 10pm shows, we encourage everyone 21+ to party with us at the [PERSON…" at bounding box center [732, 618] width 732 height 42
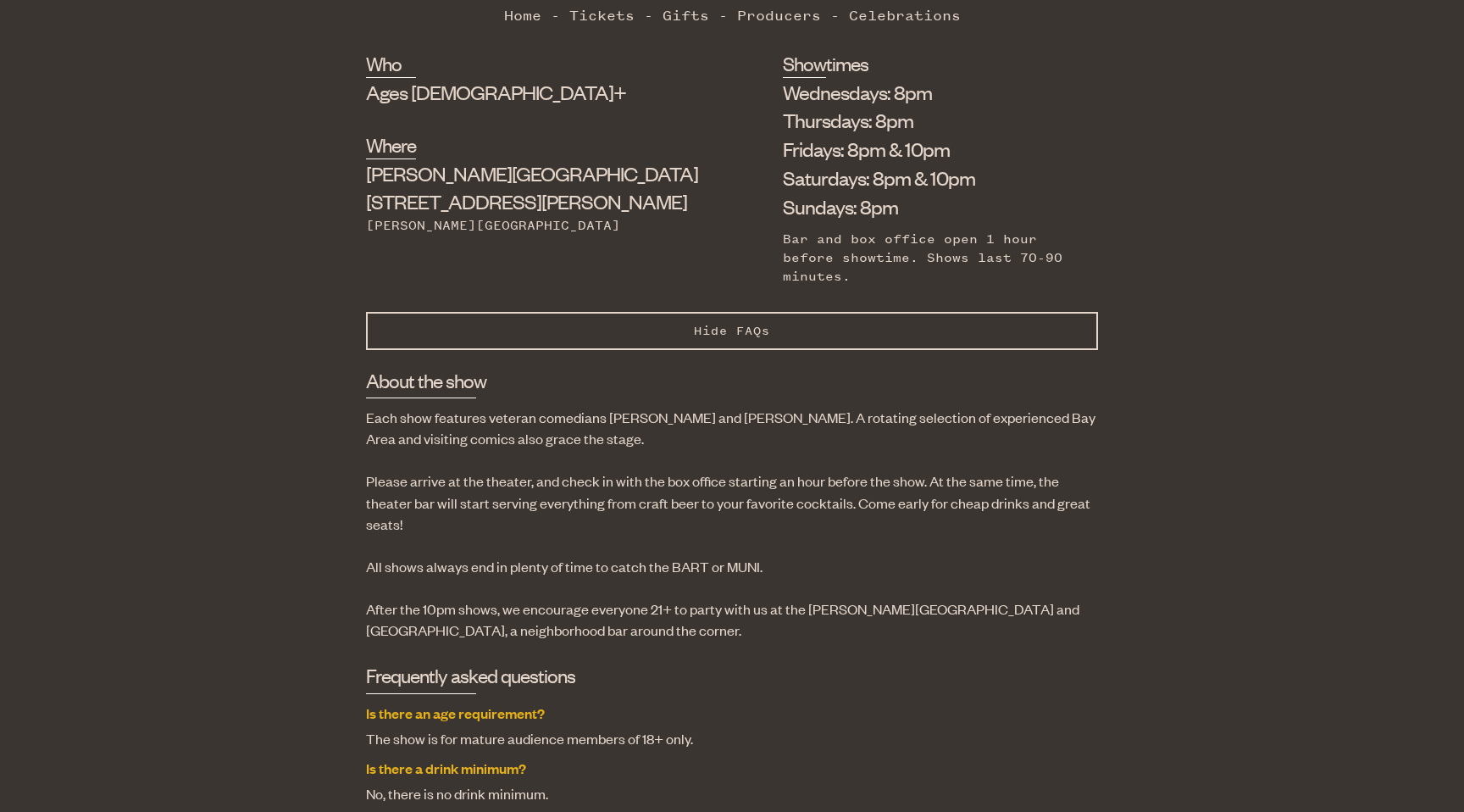
click at [601, 598] on p "After the 10pm shows, we encourage everyone 21+ to party with us at the [PERSON…" at bounding box center [732, 618] width 732 height 42
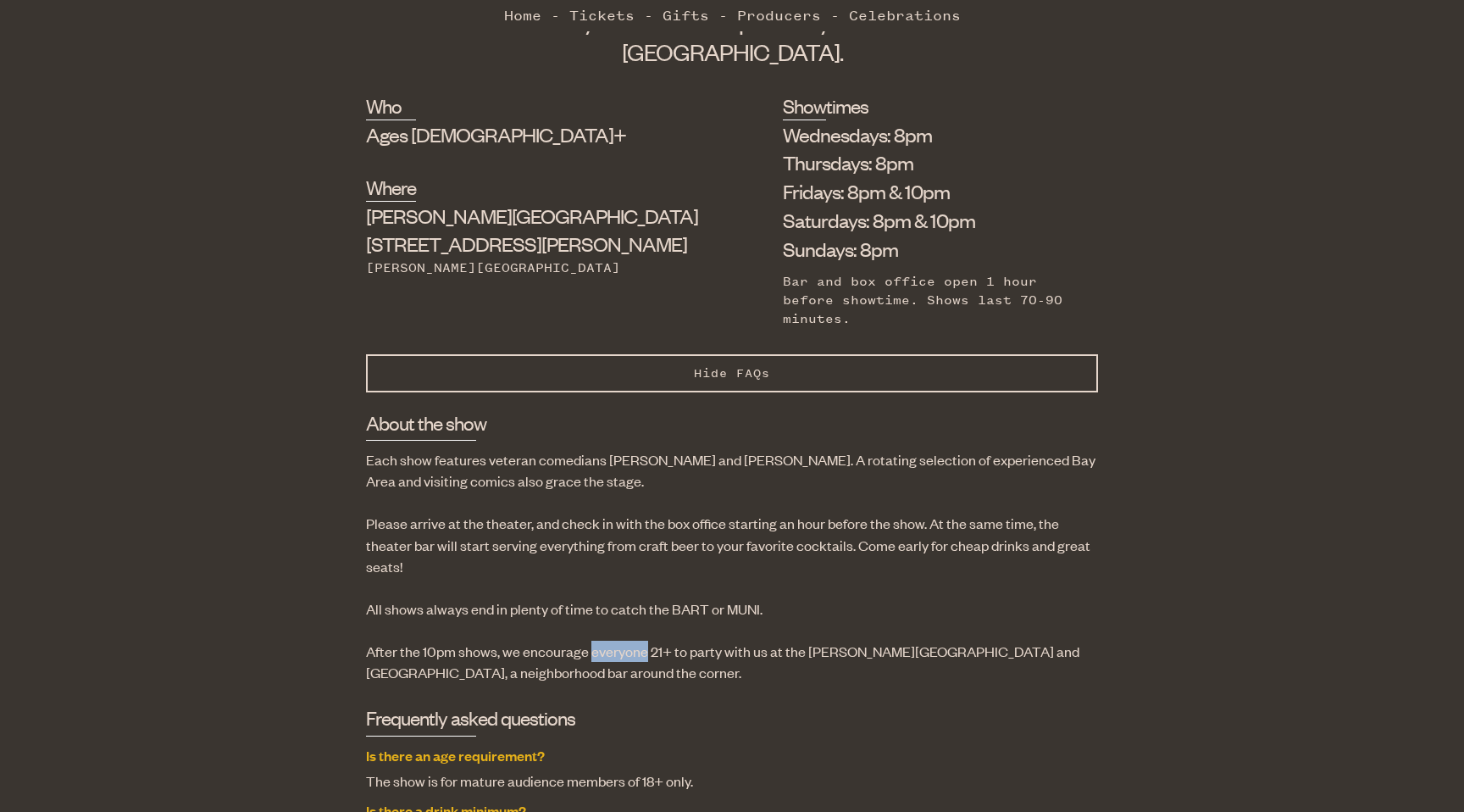
scroll to position [0, 0]
